Goal: Information Seeking & Learning: Learn about a topic

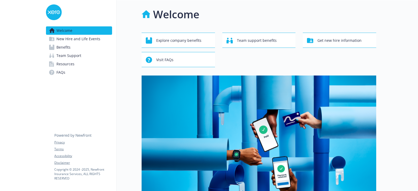
click at [80, 49] on link "Benefits" at bounding box center [79, 47] width 66 height 8
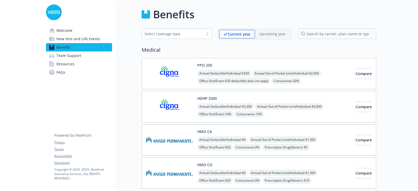
click at [85, 60] on link "Resources" at bounding box center [79, 64] width 66 height 8
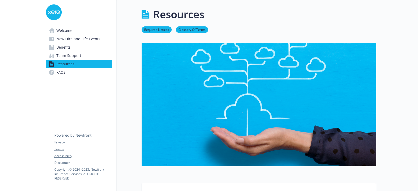
click at [85, 57] on link "Team Support" at bounding box center [79, 55] width 66 height 8
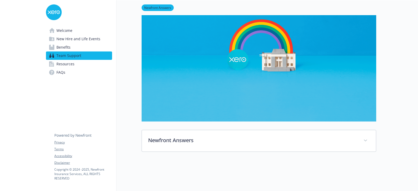
scroll to position [146, 0]
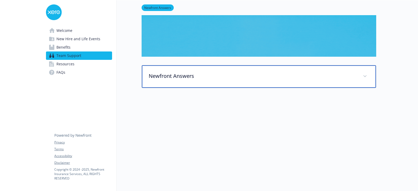
click at [200, 75] on p "Newfront Answers" at bounding box center [253, 76] width 208 height 8
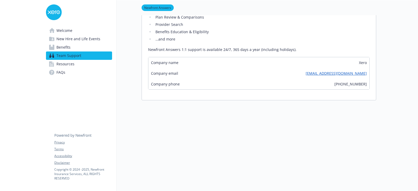
scroll to position [250, 0]
